Goal: Information Seeking & Learning: Check status

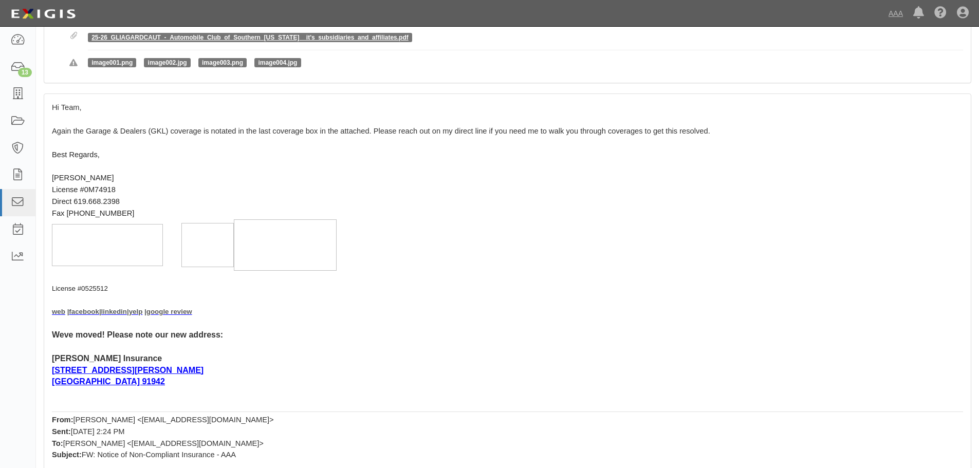
scroll to position [154, 0]
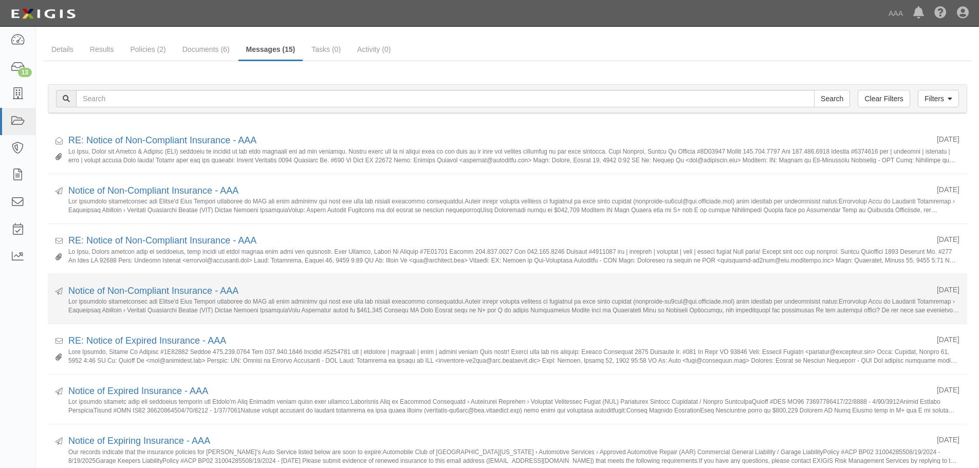
scroll to position [51, 0]
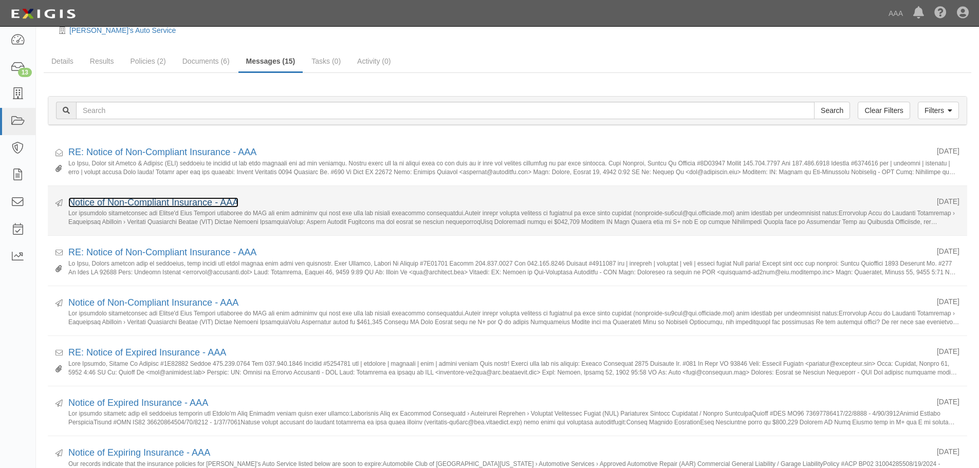
click at [137, 201] on link "Notice of Non-Compliant Insurance - AAA" at bounding box center [153, 202] width 170 height 10
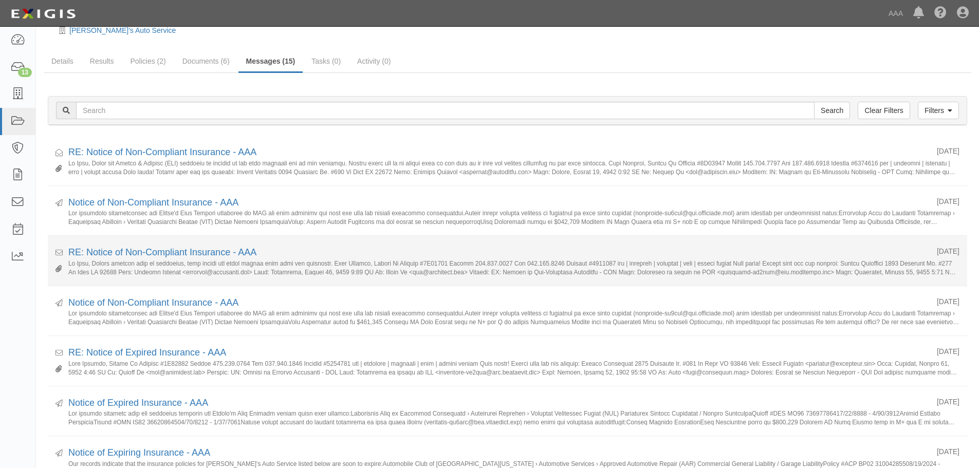
scroll to position [0, 0]
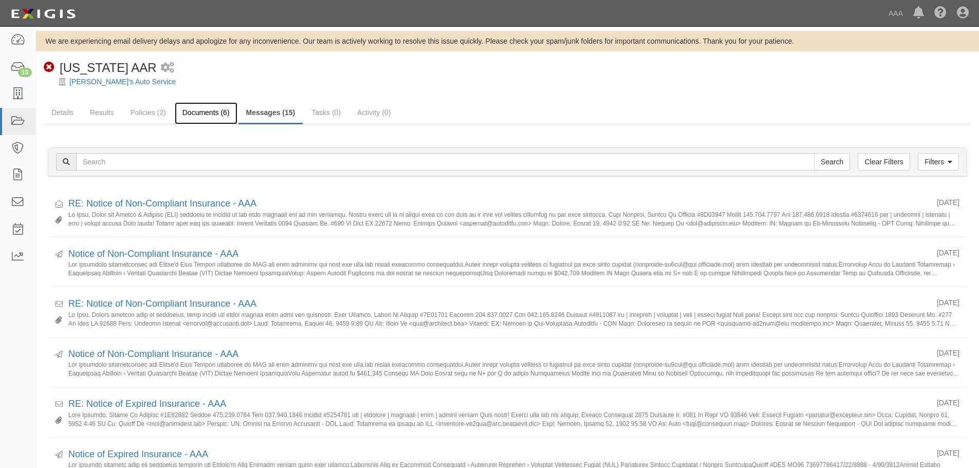
click at [210, 113] on link "Documents (6)" at bounding box center [206, 113] width 63 height 22
